Goal: Find specific page/section: Find specific page/section

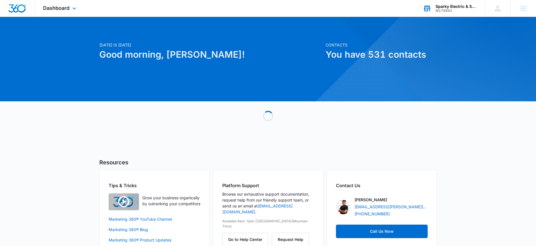
click at [454, 6] on div "Sparky Electric & Solar" at bounding box center [456, 6] width 41 height 5
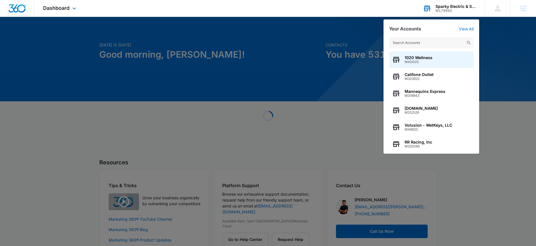
click at [425, 38] on input "text" at bounding box center [431, 42] width 84 height 11
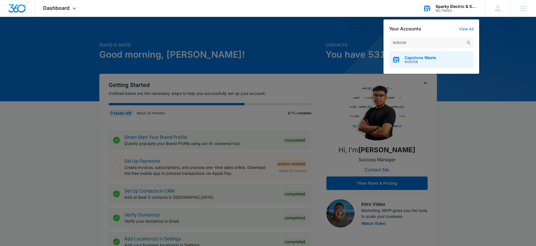
type input "M35058"
click at [423, 57] on span "Capstone Waste" at bounding box center [421, 57] width 32 height 5
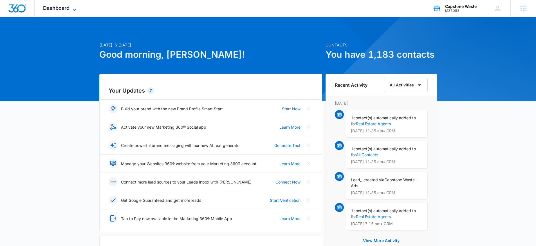
click at [62, 6] on span "Dashboard" at bounding box center [56, 8] width 26 height 6
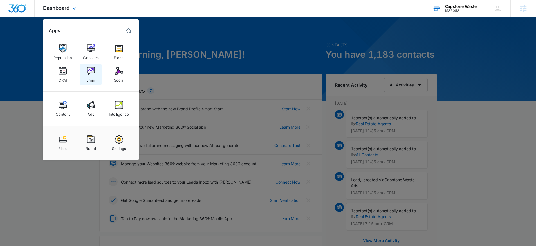
click at [88, 70] on img at bounding box center [91, 71] width 8 height 8
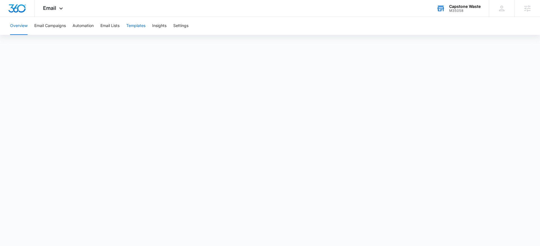
click at [128, 26] on button "Templates" at bounding box center [135, 26] width 19 height 18
